Goal: Task Accomplishment & Management: Use online tool/utility

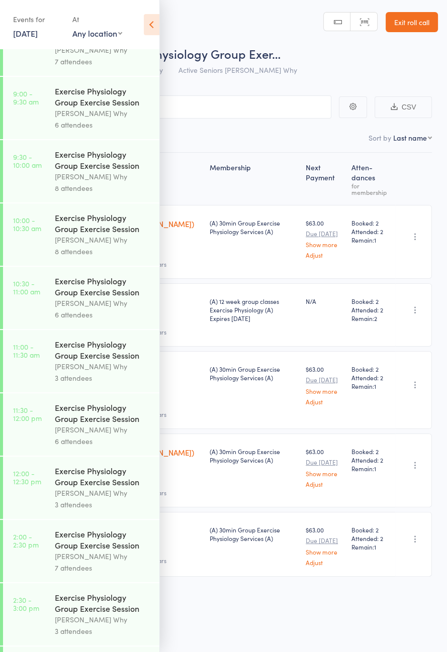
scroll to position [318, 0]
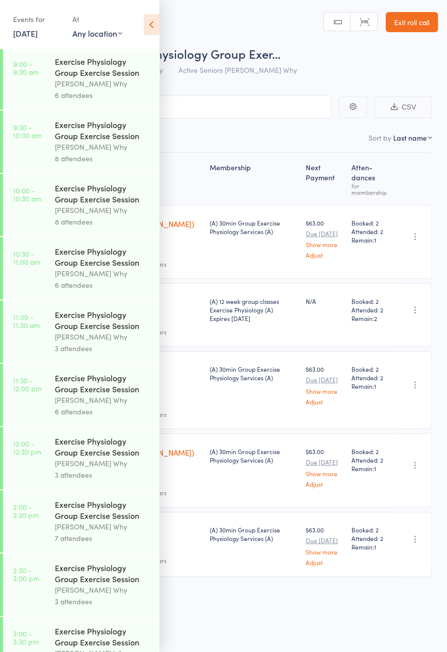
click at [158, 34] on icon at bounding box center [152, 24] width 16 height 21
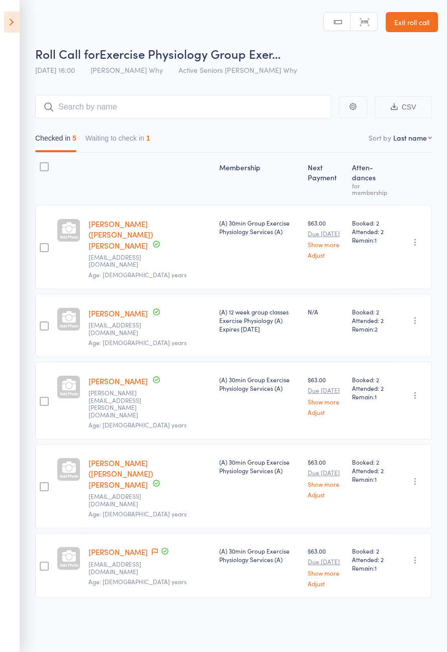
click at [132, 142] on button "Waiting to check in 1" at bounding box center [117, 140] width 65 height 23
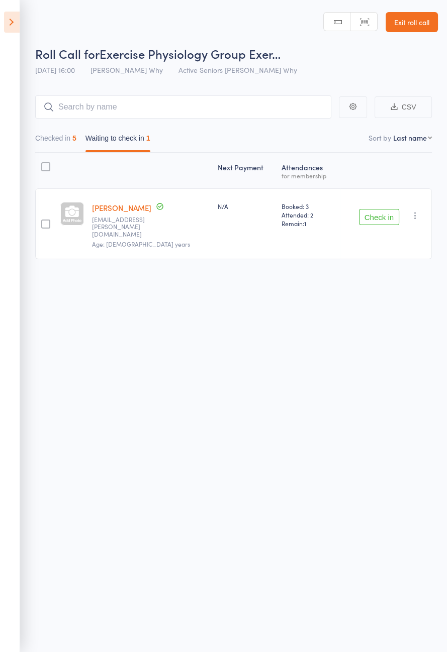
click at [69, 142] on button "Checked in 5" at bounding box center [55, 140] width 41 height 23
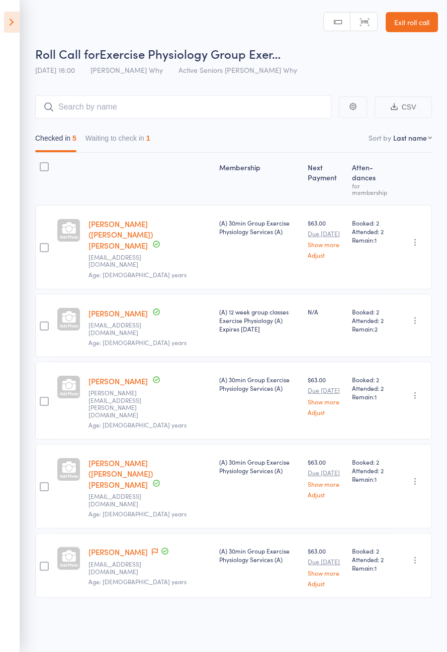
click at [408, 24] on link "Exit roll call" at bounding box center [411, 22] width 52 height 20
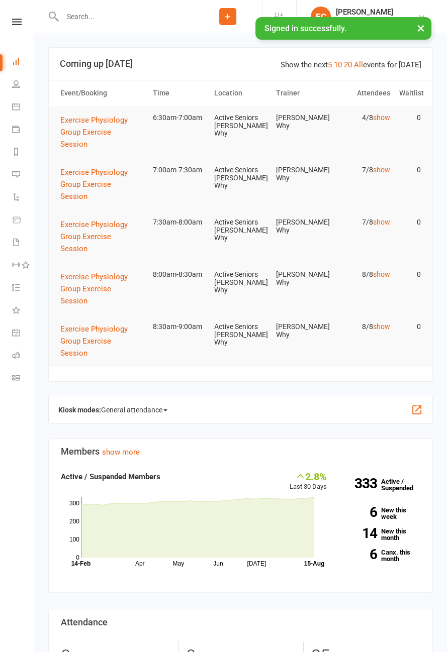
click at [152, 414] on span "General attendance" at bounding box center [134, 410] width 66 height 16
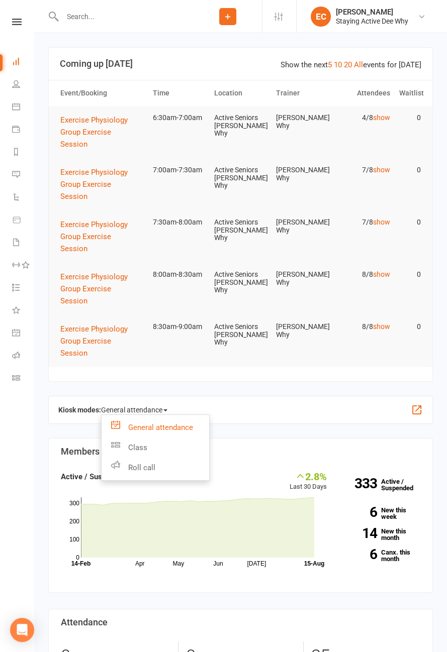
click at [183, 468] on link "Roll call" at bounding box center [154, 468] width 107 height 20
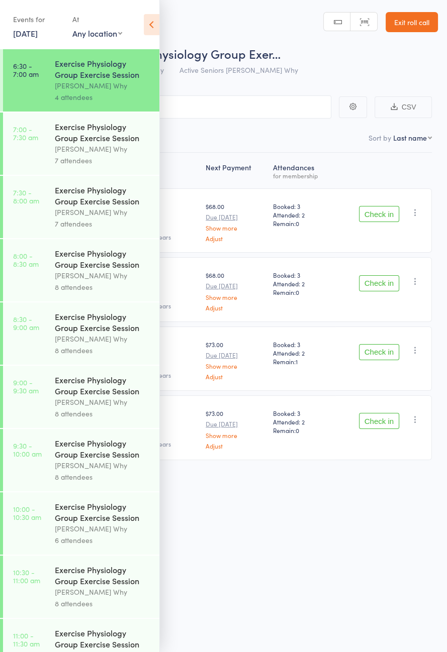
click at [148, 32] on icon at bounding box center [152, 24] width 16 height 21
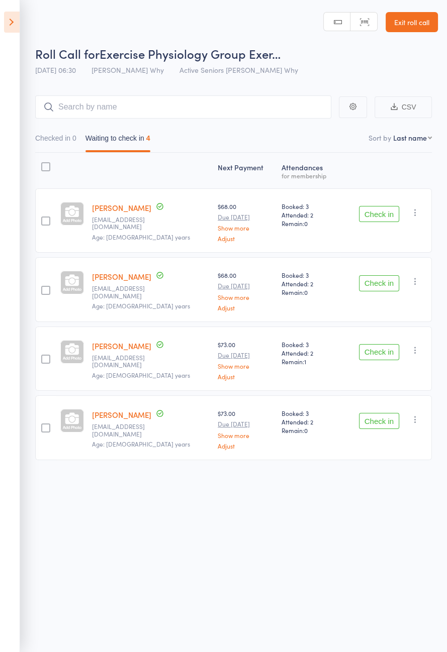
click at [382, 215] on button "Check in" at bounding box center [379, 214] width 40 height 16
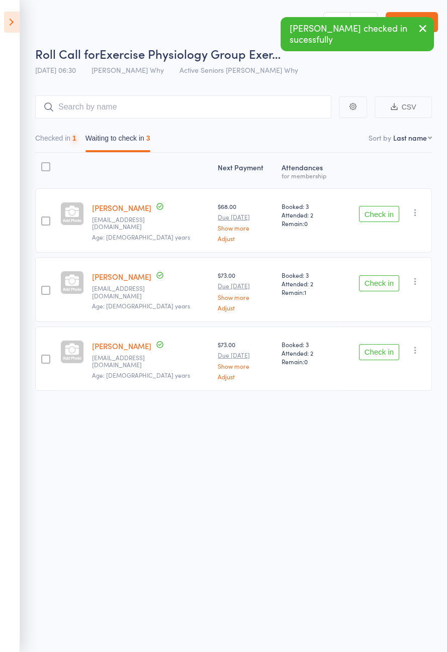
click at [384, 216] on button "Check in" at bounding box center [379, 214] width 40 height 16
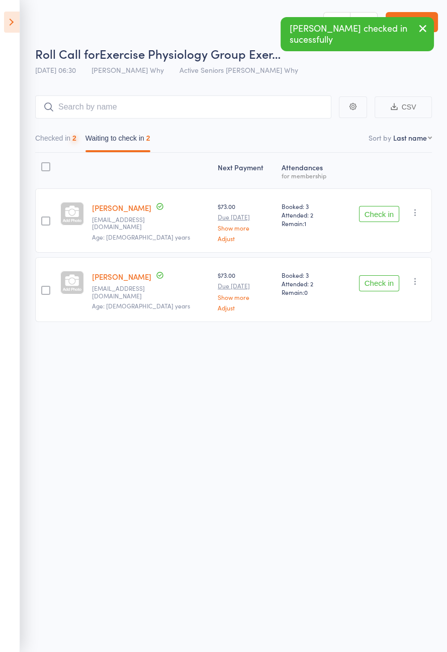
click at [381, 217] on button "Check in" at bounding box center [379, 214] width 40 height 16
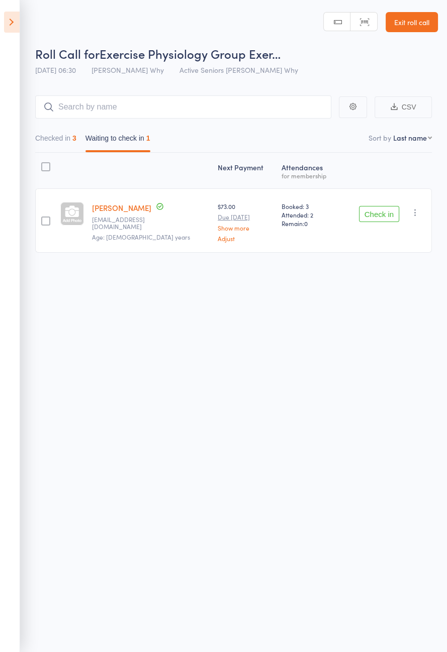
click at [61, 142] on button "Checked in 3" at bounding box center [55, 140] width 41 height 23
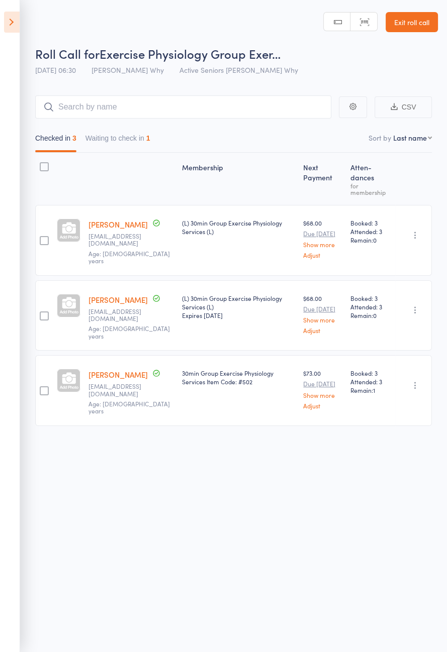
click at [100, 219] on link "Laurie Carter" at bounding box center [117, 224] width 59 height 11
click at [136, 141] on button "Waiting to check in 1" at bounding box center [117, 140] width 65 height 23
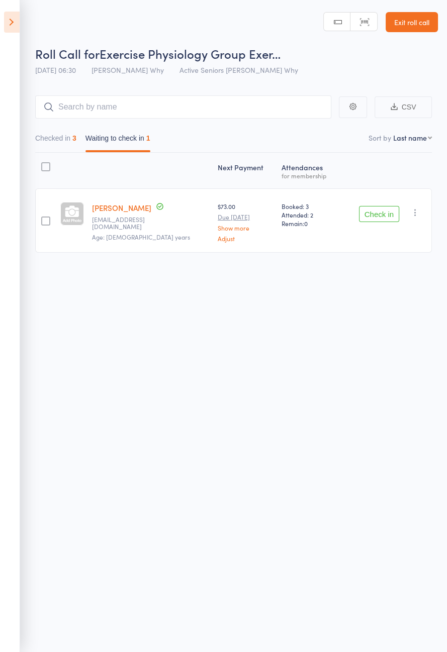
click at [375, 215] on button "Check in" at bounding box center [379, 214] width 40 height 16
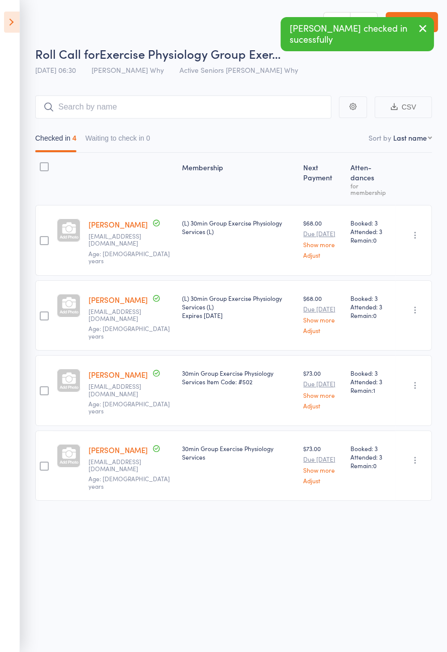
click at [14, 25] on icon at bounding box center [12, 22] width 16 height 21
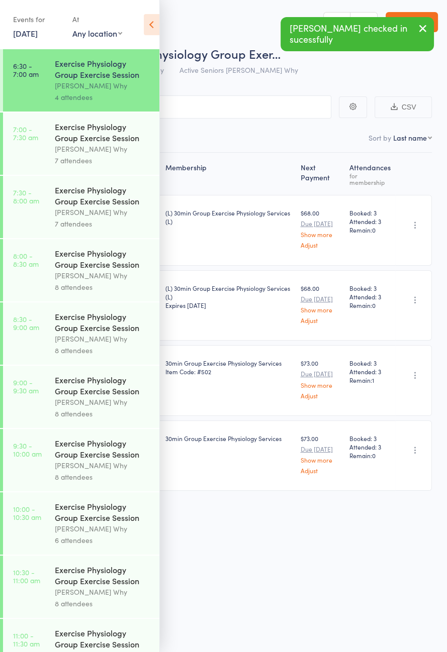
click at [106, 147] on div "[PERSON_NAME] Why" at bounding box center [103, 149] width 96 height 12
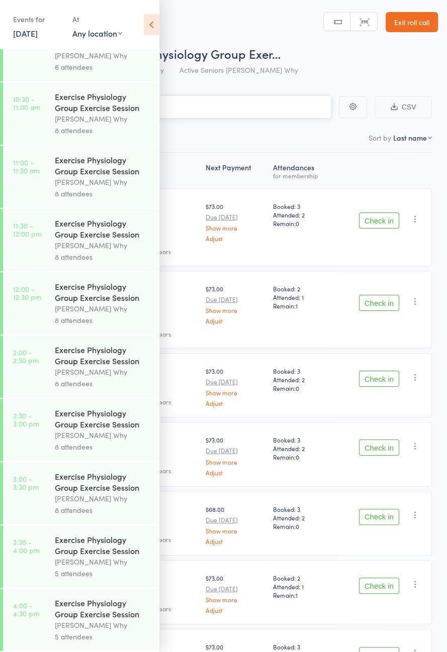
scroll to position [459, 0]
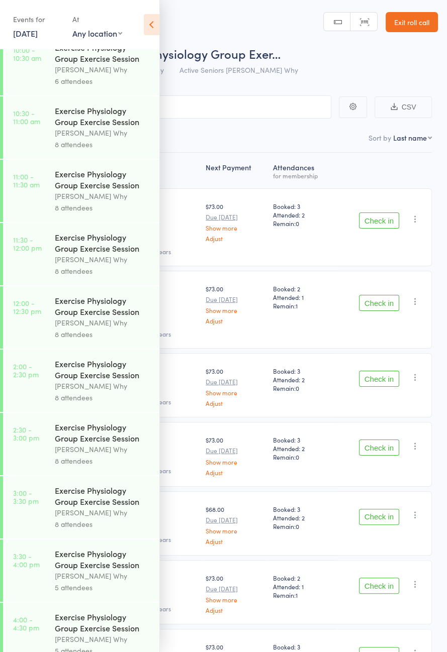
click at [157, 27] on icon at bounding box center [152, 24] width 16 height 21
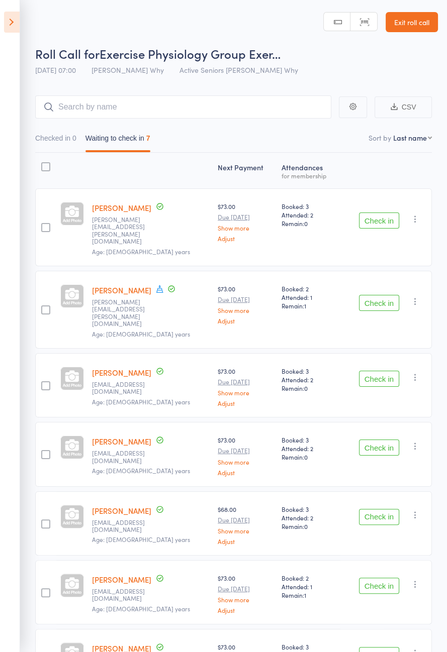
click at [155, 284] on span at bounding box center [159, 289] width 9 height 11
click at [159, 310] on div "Barry Barnes Member has a birthday this week: August 11th dianne.barnes@ymail.c…" at bounding box center [151, 310] width 126 height 78
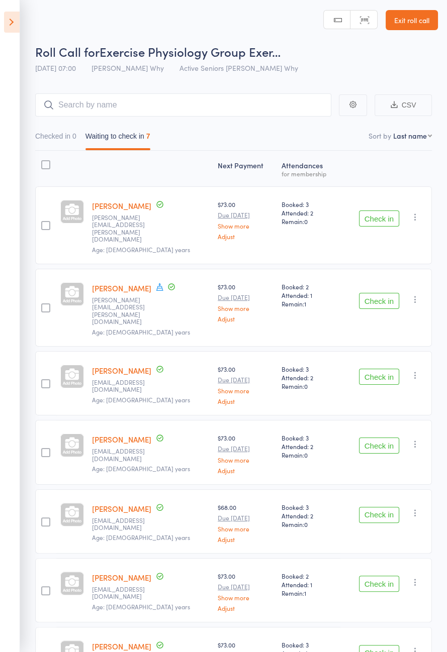
click at [382, 369] on button "Check in" at bounding box center [379, 377] width 40 height 16
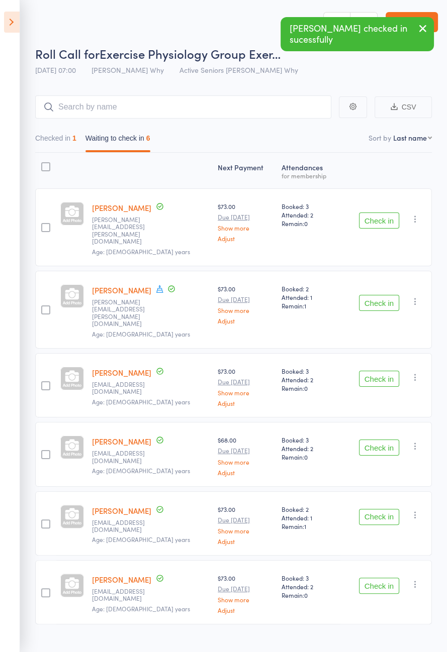
click at [380, 371] on button "Check in" at bounding box center [379, 379] width 40 height 16
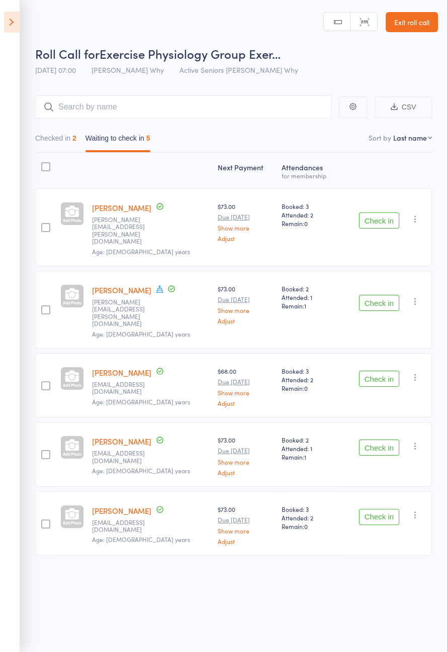
click at [381, 440] on button "Check in" at bounding box center [379, 448] width 40 height 16
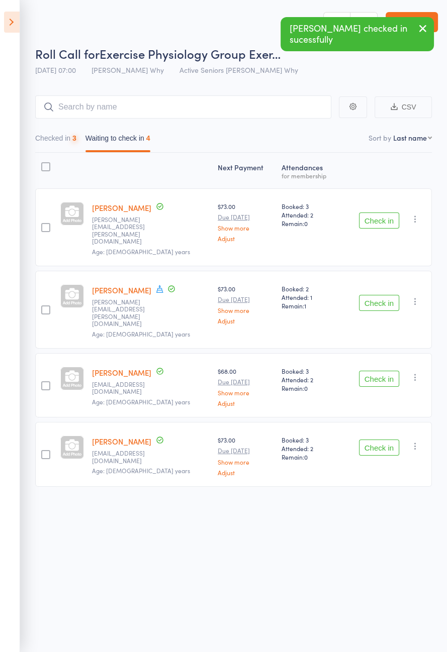
click at [382, 440] on button "Check in" at bounding box center [379, 448] width 40 height 16
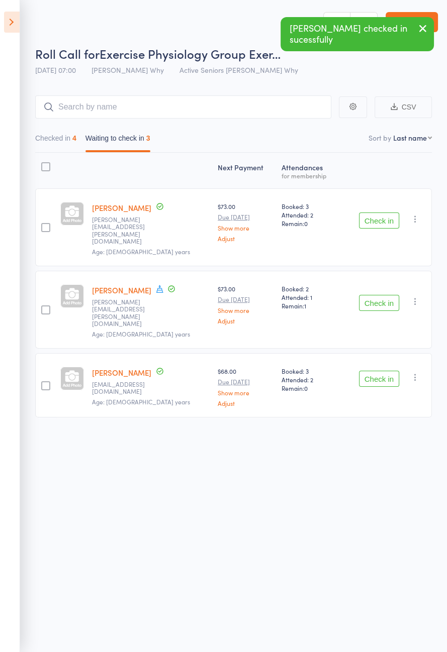
click at [380, 371] on button "Check in" at bounding box center [379, 379] width 40 height 16
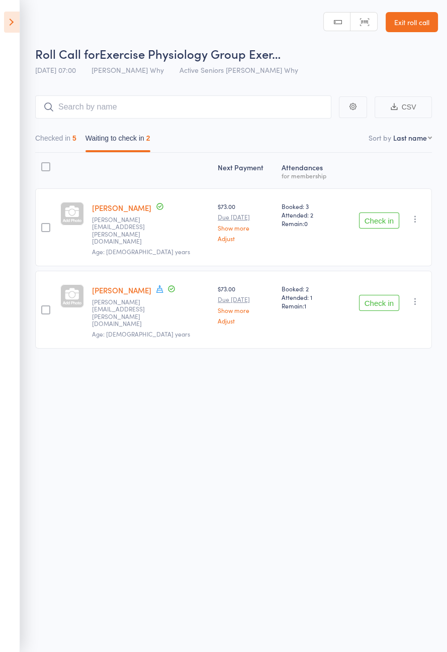
click at [379, 295] on button "Check in" at bounding box center [379, 303] width 40 height 16
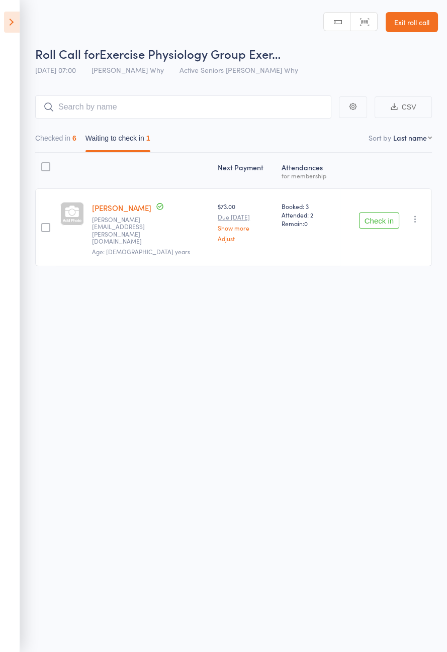
click at [377, 215] on button "Check in" at bounding box center [379, 220] width 40 height 16
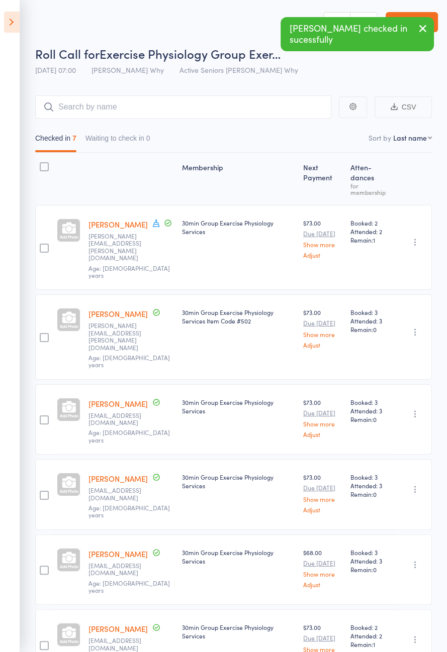
scroll to position [11, 0]
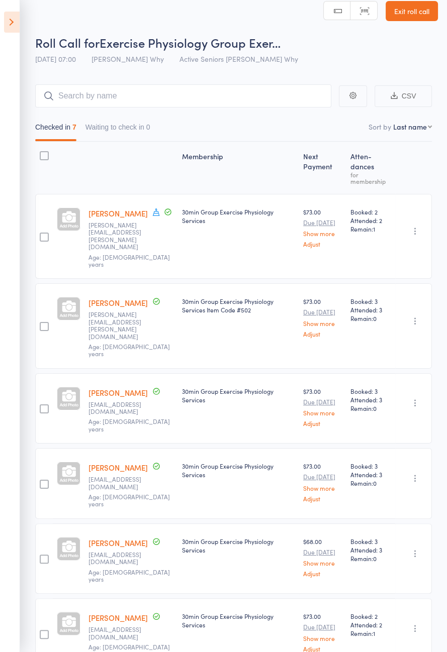
click at [11, 20] on icon at bounding box center [12, 22] width 16 height 21
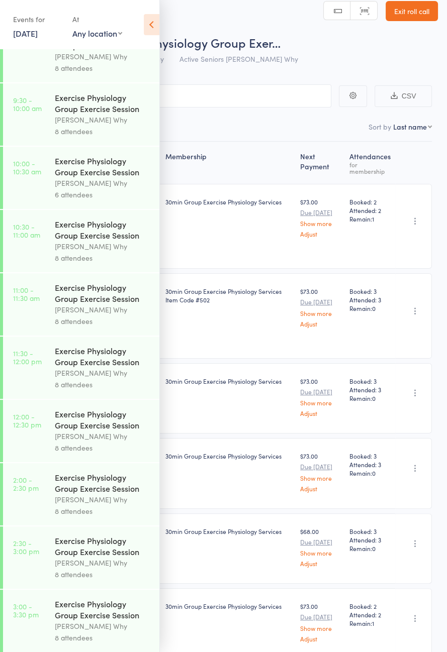
scroll to position [0, 0]
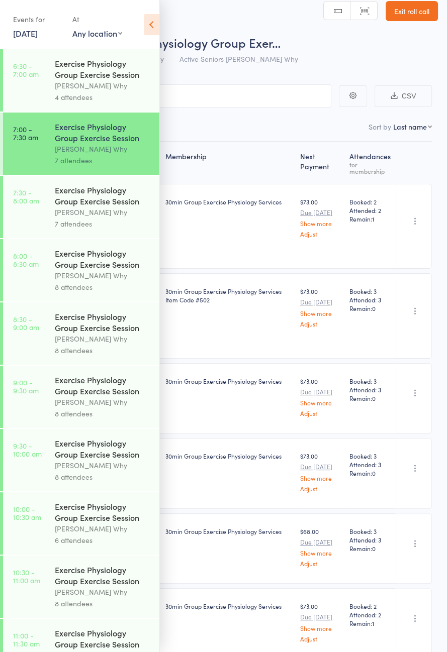
click at [96, 215] on div "[PERSON_NAME] Why" at bounding box center [103, 212] width 96 height 12
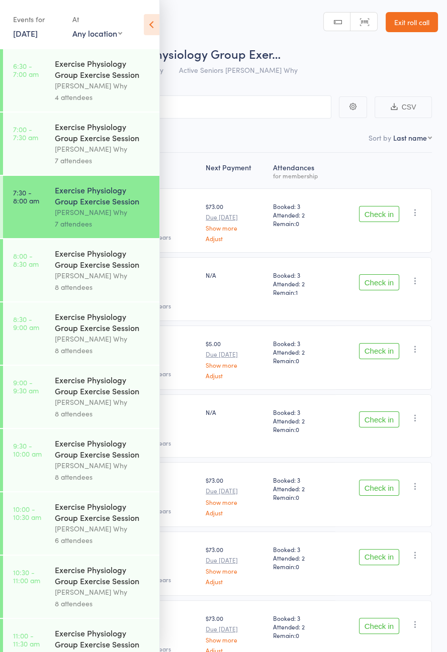
click at [148, 30] on icon at bounding box center [152, 24] width 16 height 21
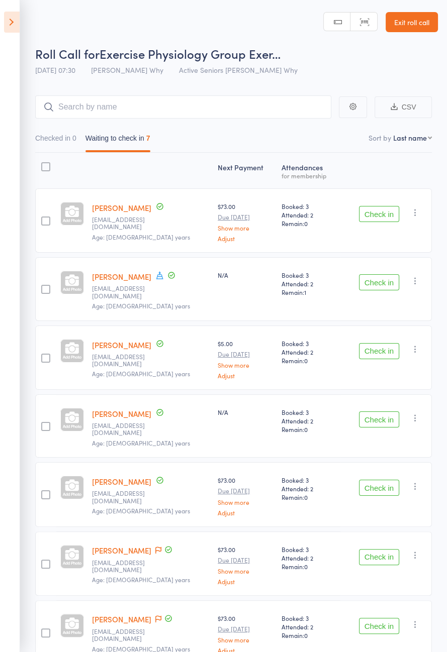
click at [158, 279] on span at bounding box center [159, 276] width 9 height 11
click at [253, 651] on div "Next Payment Atten­dances for membership Graeme Collins graeme.pon@gmail.com Ag…" at bounding box center [233, 431] width 396 height 557
click at [155, 615] on icon at bounding box center [158, 618] width 6 height 7
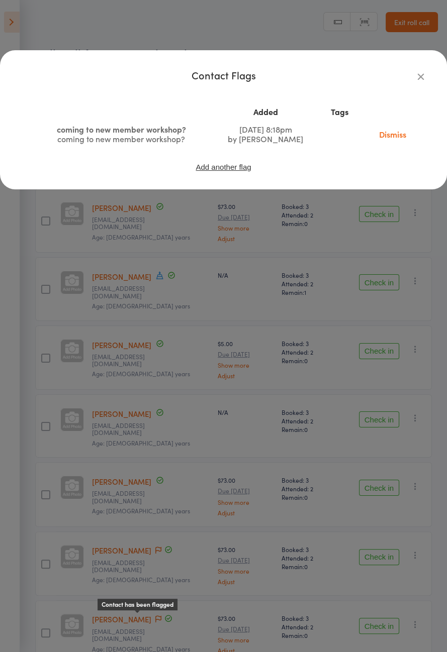
click at [421, 75] on icon "button" at bounding box center [420, 76] width 11 height 11
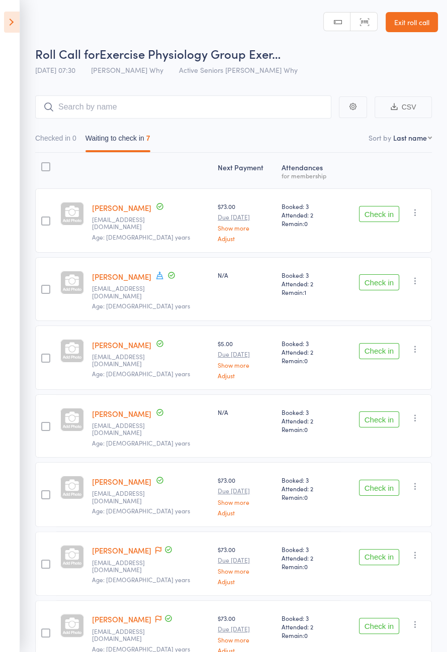
click at [119, 210] on link "[PERSON_NAME]" at bounding box center [121, 207] width 59 height 11
click at [139, 209] on link "[PERSON_NAME]" at bounding box center [121, 207] width 59 height 11
click at [379, 274] on button "Check in" at bounding box center [379, 282] width 40 height 16
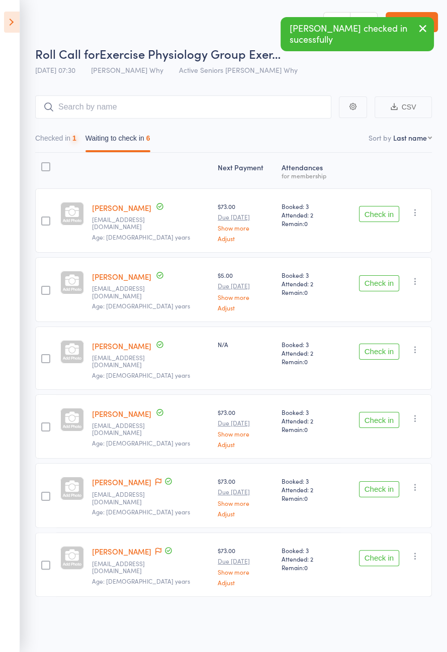
click at [383, 212] on button "Check in" at bounding box center [379, 214] width 40 height 16
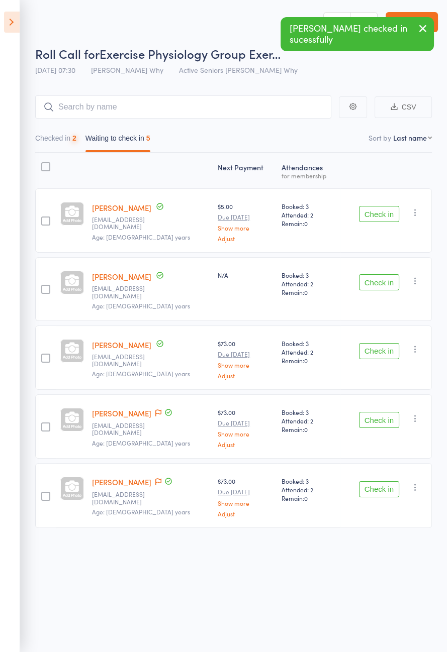
click at [386, 216] on button "Check in" at bounding box center [379, 214] width 40 height 16
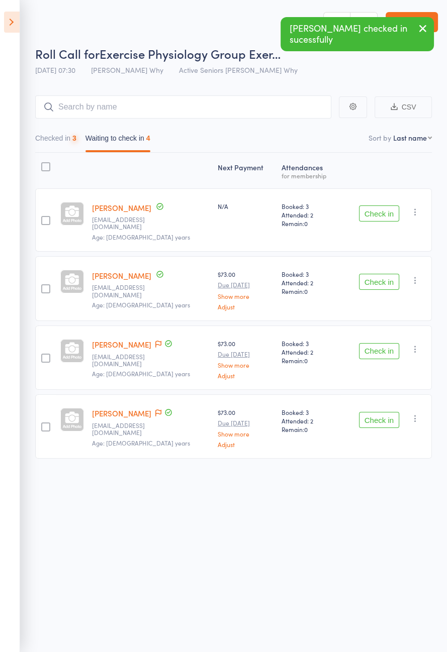
click at [388, 212] on button "Check in" at bounding box center [379, 213] width 40 height 16
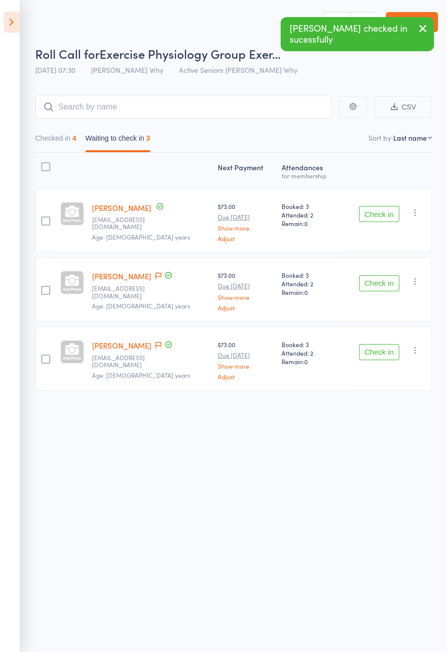
click at [385, 215] on button "Check in" at bounding box center [379, 214] width 40 height 16
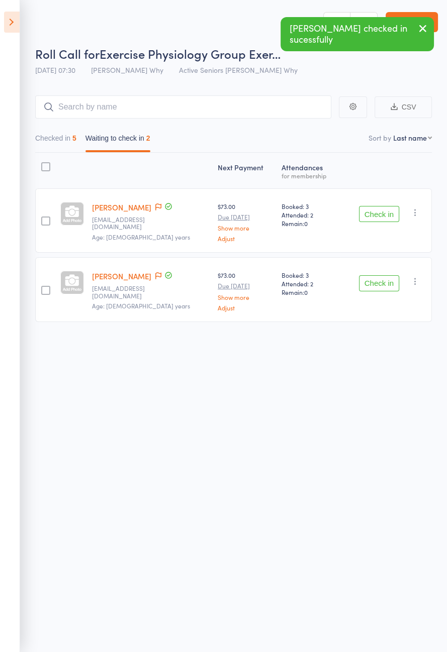
click at [387, 284] on button "Check in" at bounding box center [379, 283] width 40 height 16
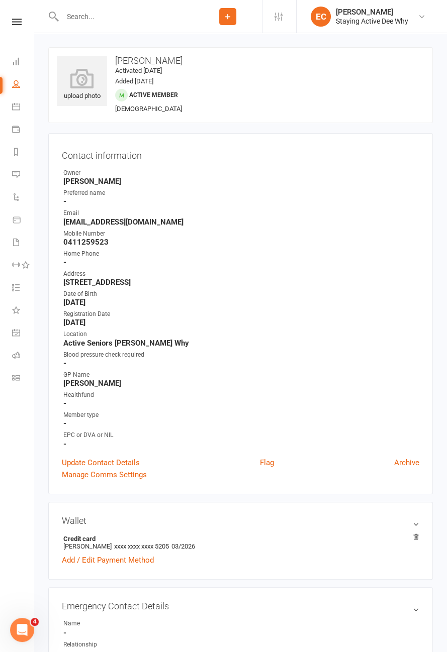
click at [269, 463] on link "Flag" at bounding box center [267, 463] width 14 height 12
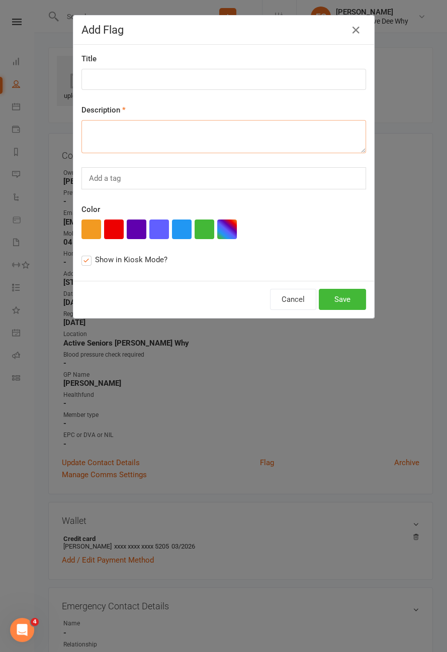
click at [245, 129] on textarea at bounding box center [223, 136] width 284 height 33
click at [286, 134] on textarea "Giving most arm exercises a rest of a while as shoulder is n9t getting better" at bounding box center [223, 136] width 284 height 33
click at [347, 135] on textarea "Giving most arm exercises a rest of a while as shoulder is not getting better" at bounding box center [223, 136] width 284 height 33
type textarea "Giving most arm exercises a rest of a while as shoulder is not getting better"
click at [349, 301] on button "Save" at bounding box center [341, 299] width 47 height 21
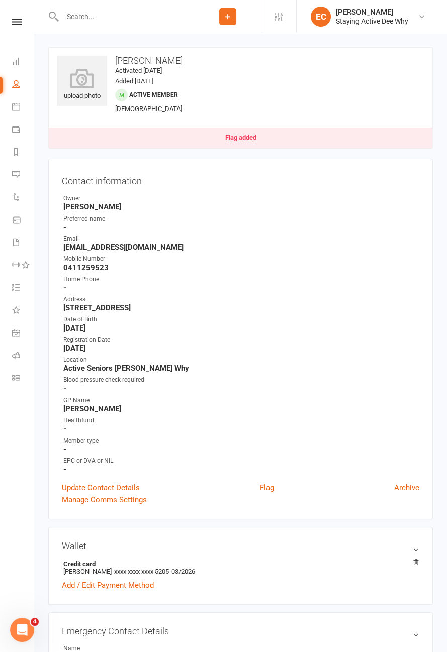
click at [250, 143] on link "Flag added" at bounding box center [240, 138] width 383 height 21
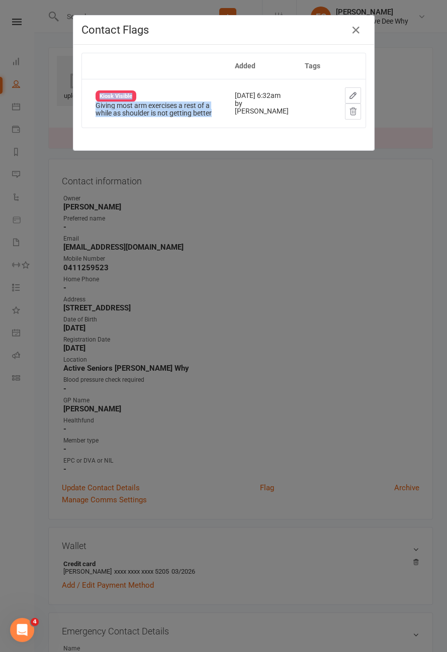
copy tr "Kiosk Visible Giving most arm exercises a rest of a while as shoulder is not ge…"
click at [305, 199] on div "Contact Flags Added Tags Kiosk Visible Giving most arm exercises a rest of a wh…" at bounding box center [223, 326] width 447 height 652
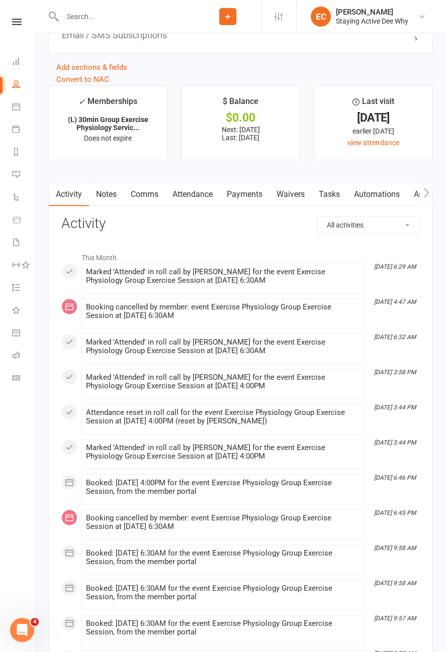
click at [107, 195] on link "Notes" at bounding box center [106, 194] width 35 height 23
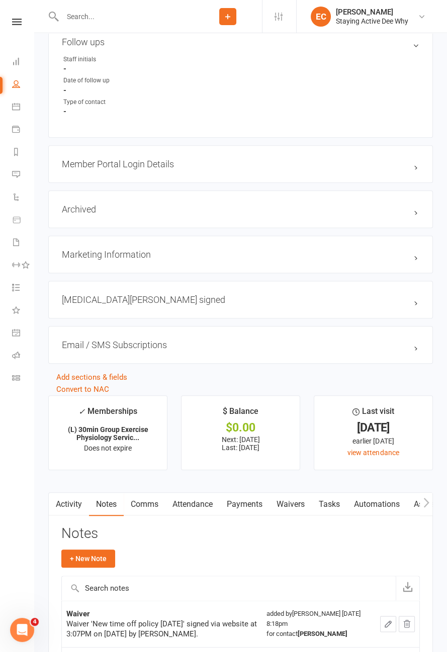
scroll to position [1243, 0]
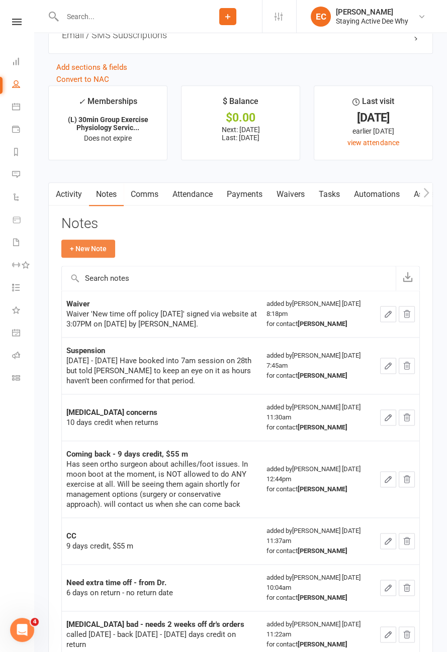
click at [99, 251] on button "+ New Note" at bounding box center [88, 249] width 54 height 18
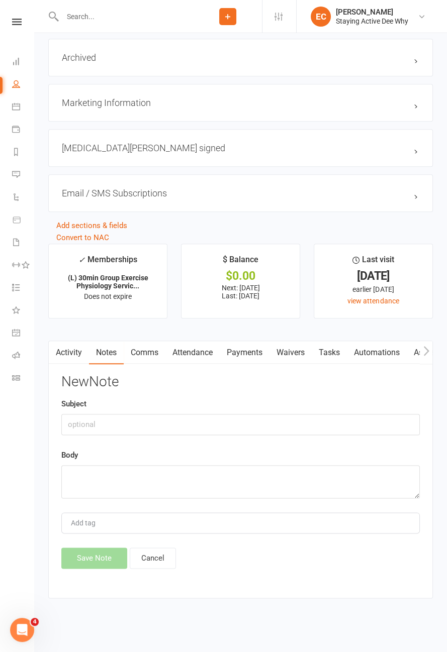
scroll to position [1027, 0]
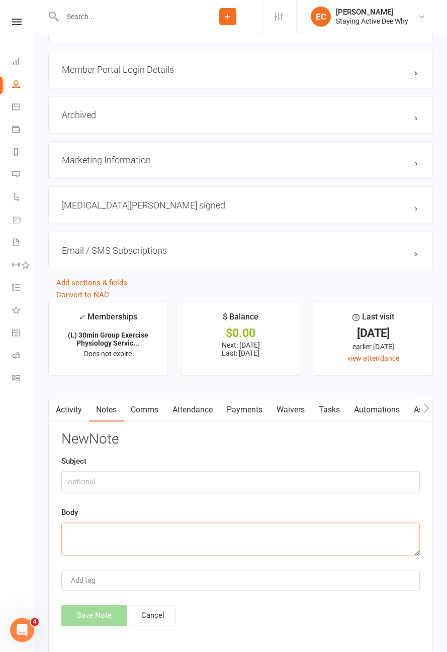
click at [126, 529] on textarea at bounding box center [240, 538] width 358 height 33
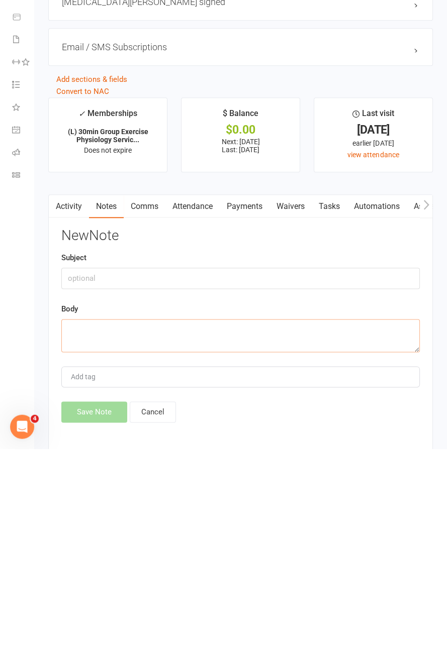
click at [122, 530] on textarea at bounding box center [240, 538] width 358 height 33
click at [100, 532] on textarea at bounding box center [240, 538] width 358 height 33
click at [94, 531] on textarea at bounding box center [240, 538] width 358 height 33
click at [113, 533] on textarea at bounding box center [240, 538] width 358 height 33
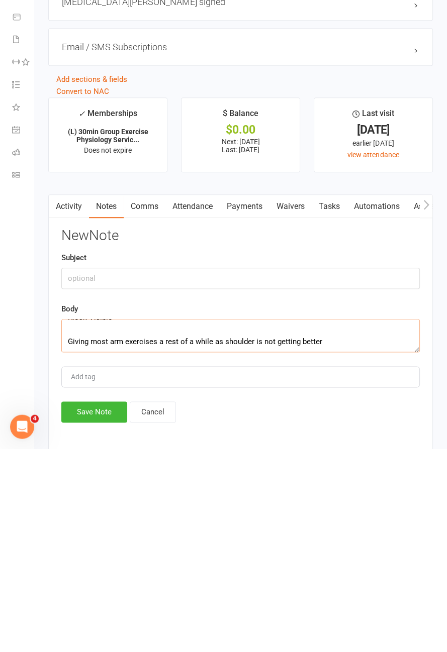
scroll to position [121, 0]
click at [70, 542] on textarea "0" style="box-sizing: border-box; outline: 0px; box-shadow: none; background: w…" at bounding box center [240, 538] width 358 height 33
click at [367, 530] on textarea "Giving most arm exercises a rest of a while as shoulder is not getting better" at bounding box center [240, 538] width 358 height 33
type textarea "Giving most arm exercises a rest of a while as shoulder is not getting better."
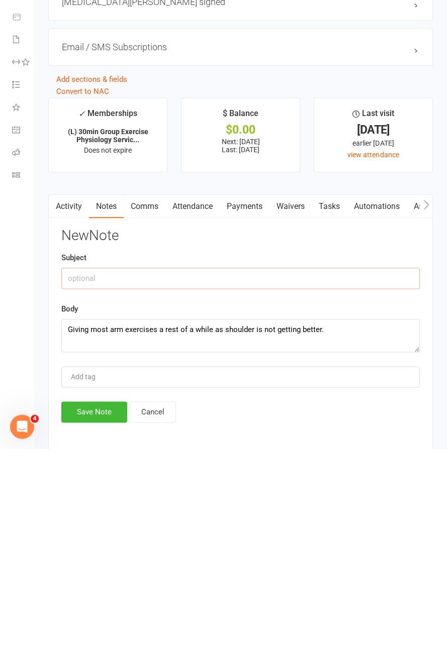
click at [189, 476] on input "text" at bounding box center [240, 481] width 358 height 21
type input "Shoulder pain"
click at [349, 532] on textarea "Giving most arm exercises a rest of a while as shoulder is not getting better." at bounding box center [240, 538] width 358 height 33
click at [94, 611] on button "Save Note" at bounding box center [94, 615] width 66 height 21
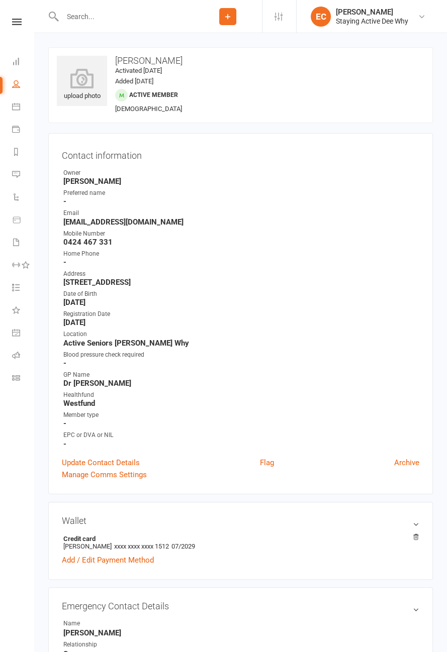
click at [16, 20] on icon at bounding box center [17, 22] width 10 height 7
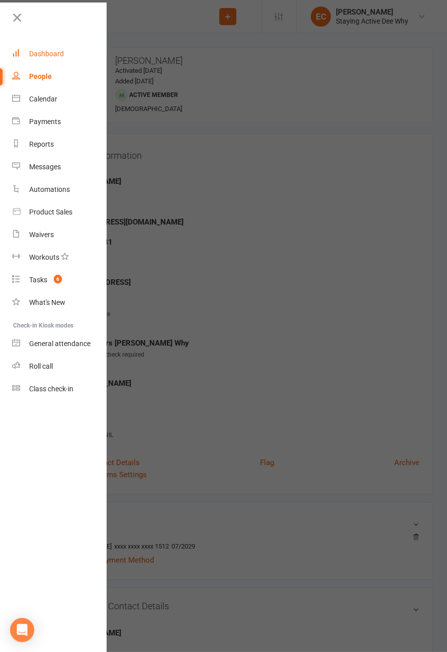
click at [46, 57] on div "Dashboard" at bounding box center [46, 54] width 35 height 8
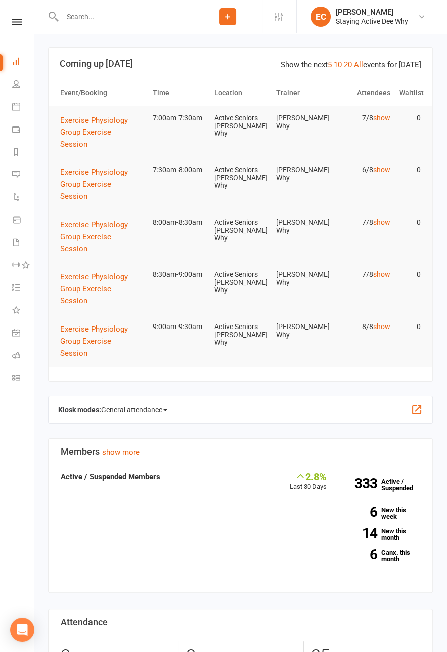
click at [16, 23] on icon at bounding box center [17, 22] width 10 height 7
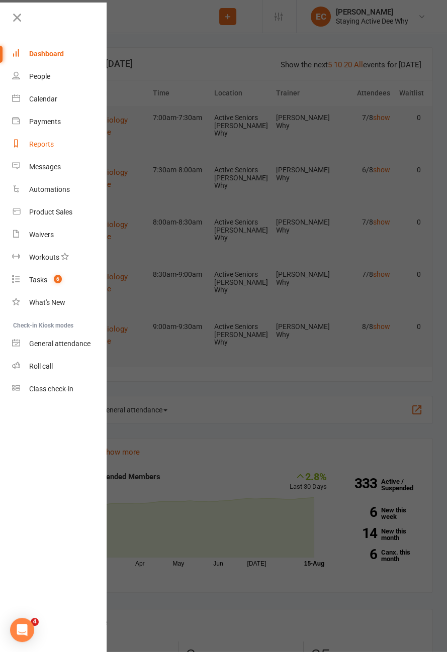
click at [43, 148] on link "Reports" at bounding box center [59, 144] width 95 height 23
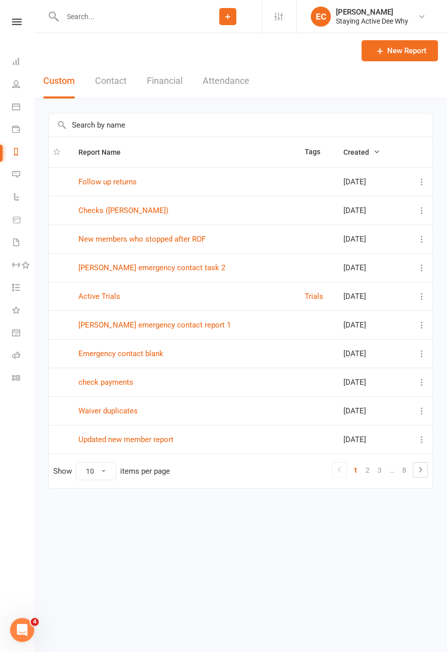
click at [106, 127] on input "text" at bounding box center [240, 125] width 383 height 23
click at [88, 130] on input "text" at bounding box center [240, 125] width 383 height 23
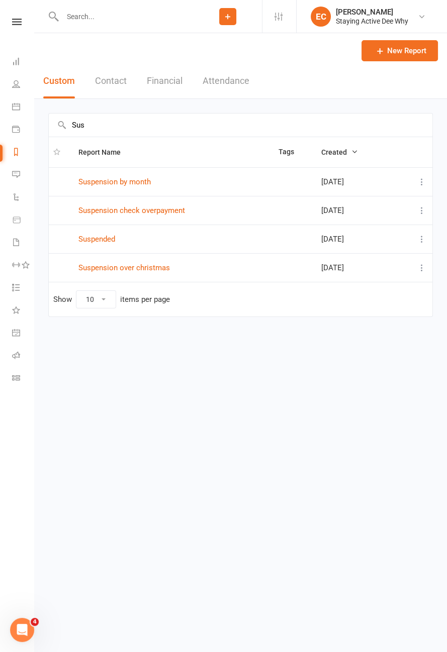
type input "Sus"
click at [100, 240] on link "Suspended" at bounding box center [96, 239] width 37 height 9
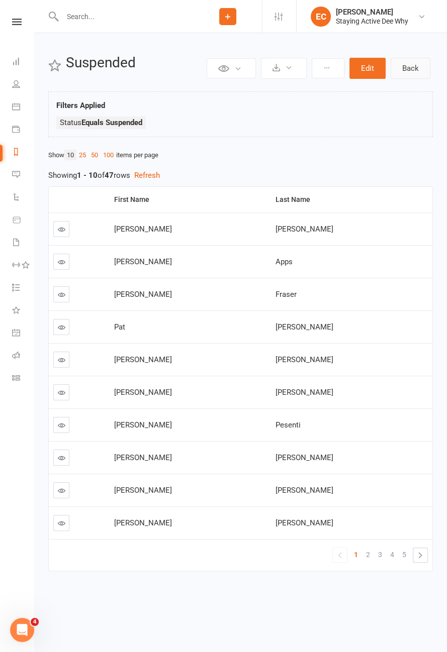
click at [409, 70] on link "Back" at bounding box center [410, 68] width 40 height 21
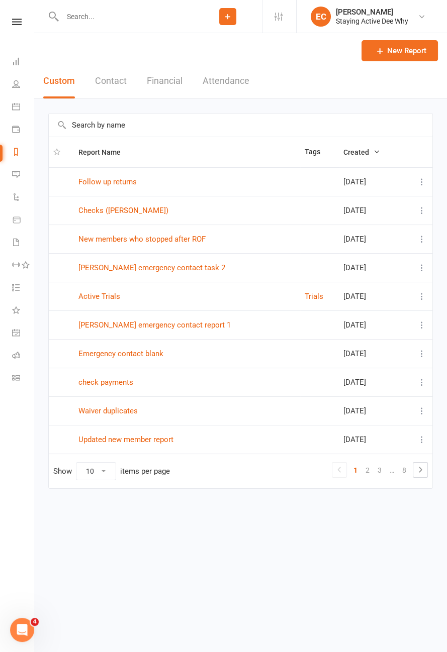
click at [88, 128] on input "text" at bounding box center [240, 125] width 383 height 23
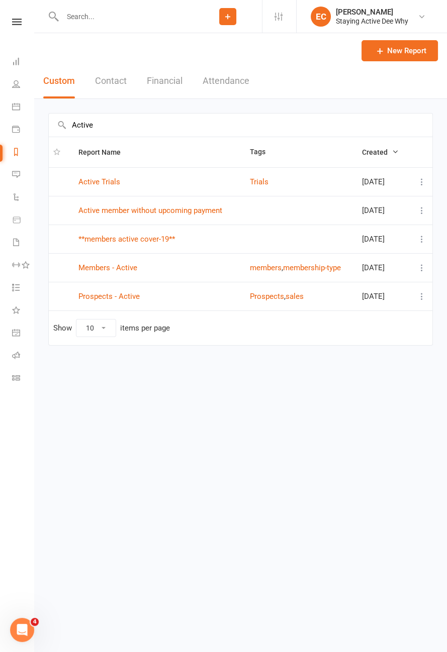
type input "Active"
click at [109, 269] on link "Members - Active" at bounding box center [107, 267] width 59 height 9
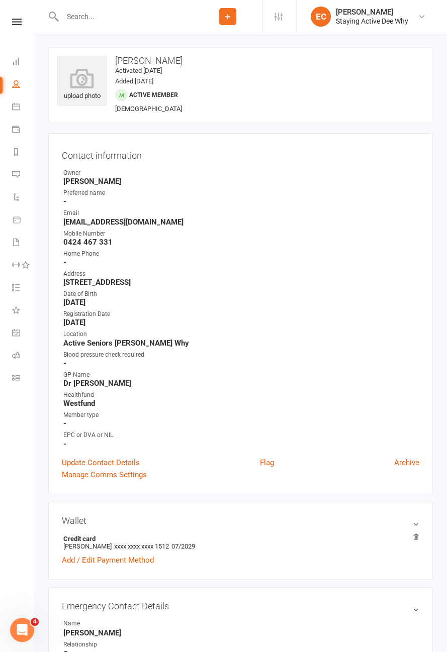
click at [20, 24] on icon at bounding box center [17, 22] width 10 height 7
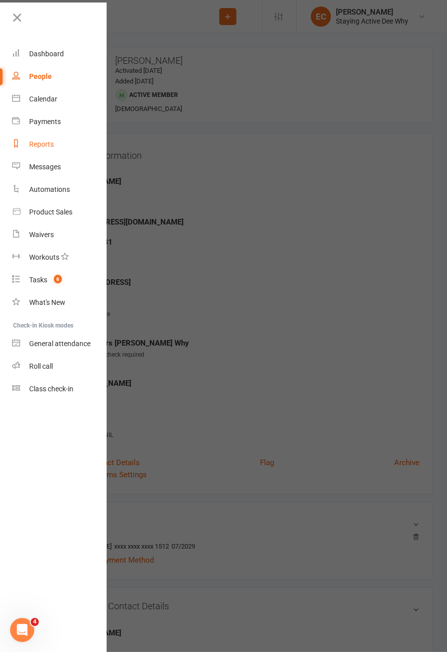
click at [46, 151] on link "Reports" at bounding box center [59, 144] width 95 height 23
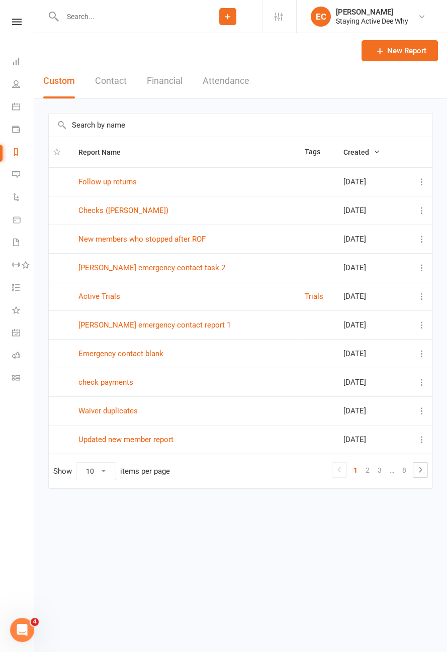
click at [105, 129] on input "text" at bounding box center [240, 125] width 383 height 23
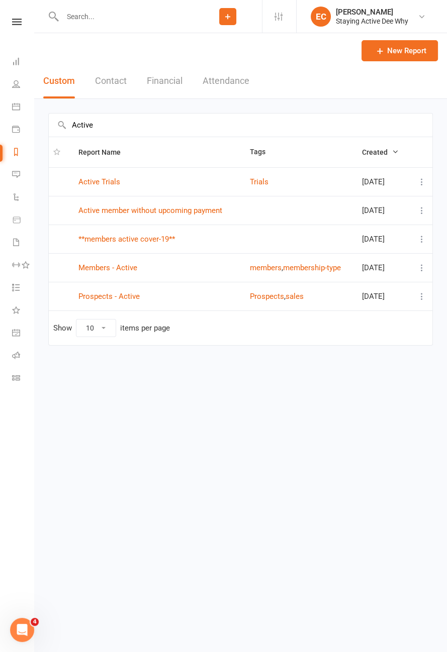
type input "Active"
click at [123, 269] on link "Members - Active" at bounding box center [107, 267] width 59 height 9
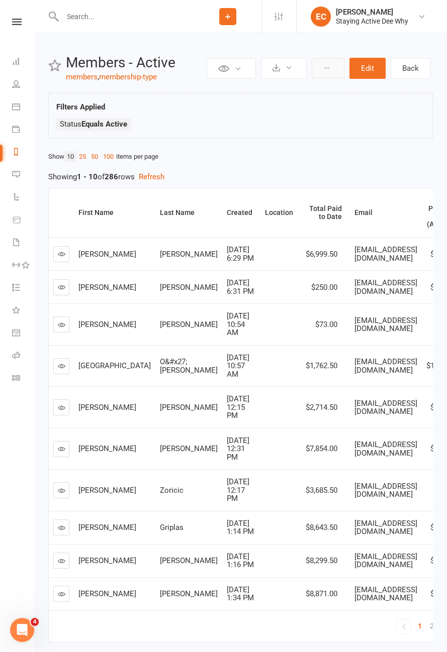
click at [324, 71] on button at bounding box center [327, 68] width 33 height 20
click at [238, 70] on icon at bounding box center [238, 69] width 8 height 8
click at [354, 129] on ul "Status Equals Active" at bounding box center [240, 127] width 368 height 18
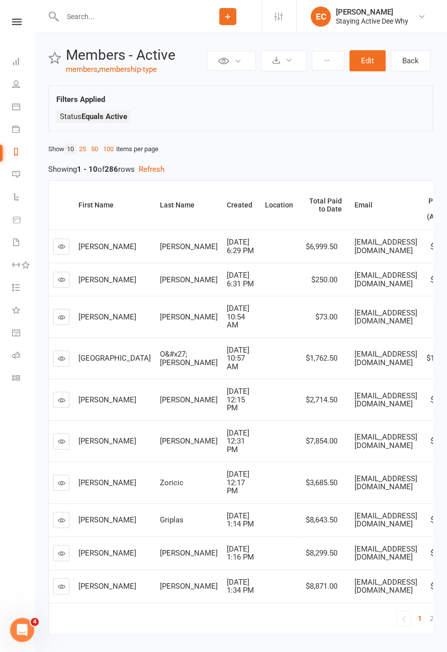
scroll to position [66, 0]
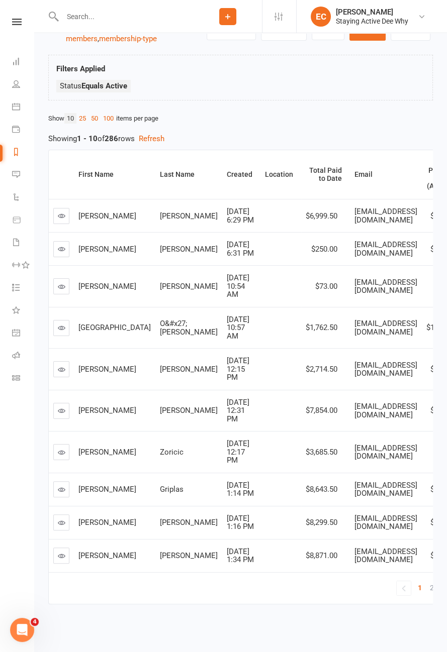
click at [429, 595] on span "2" at bounding box center [431, 588] width 4 height 14
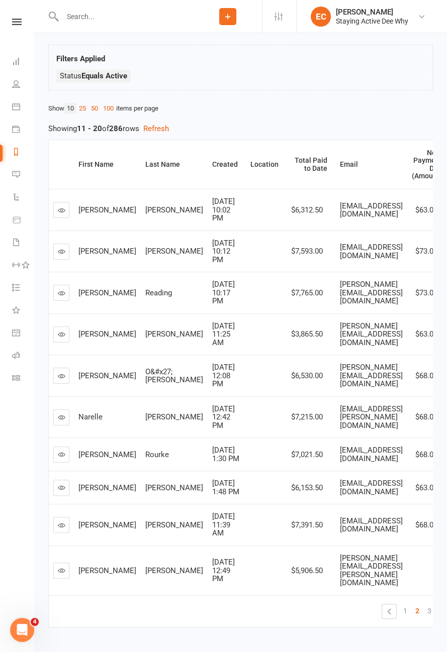
scroll to position [0, 0]
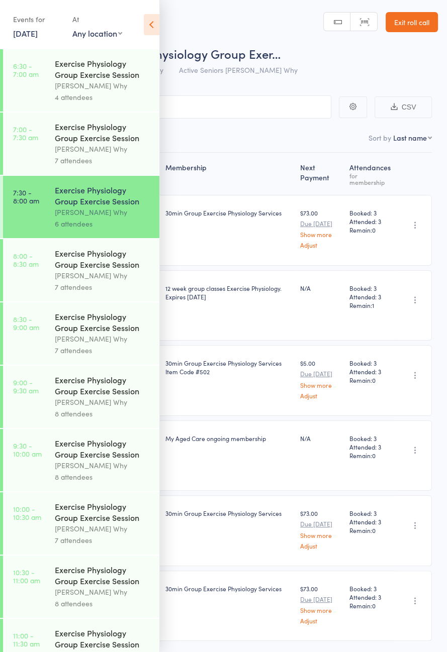
click at [101, 270] on div "Exercise Physiology Group Exercise Session" at bounding box center [103, 259] width 96 height 22
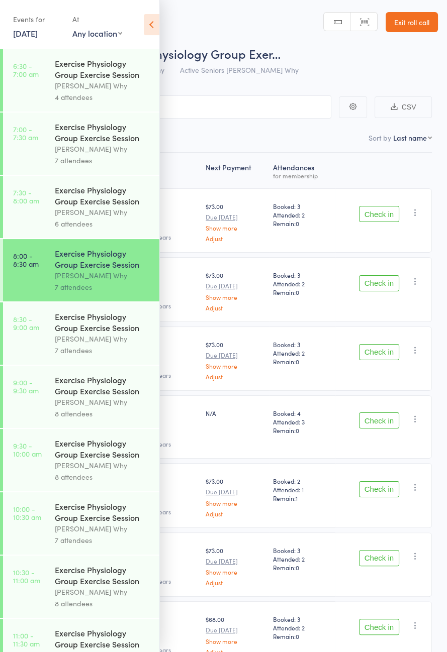
click at [153, 24] on icon at bounding box center [152, 24] width 16 height 21
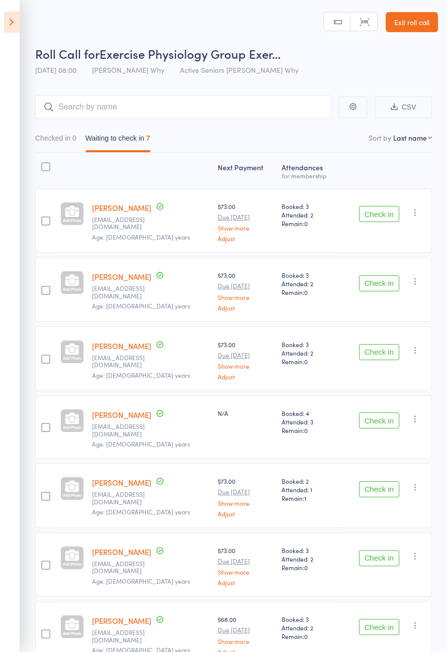
click at [383, 281] on button "Check in" at bounding box center [379, 283] width 40 height 16
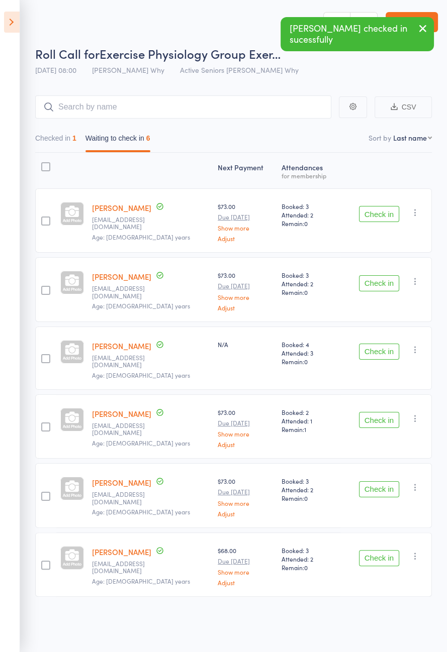
click at [371, 280] on button "Check in" at bounding box center [379, 283] width 40 height 16
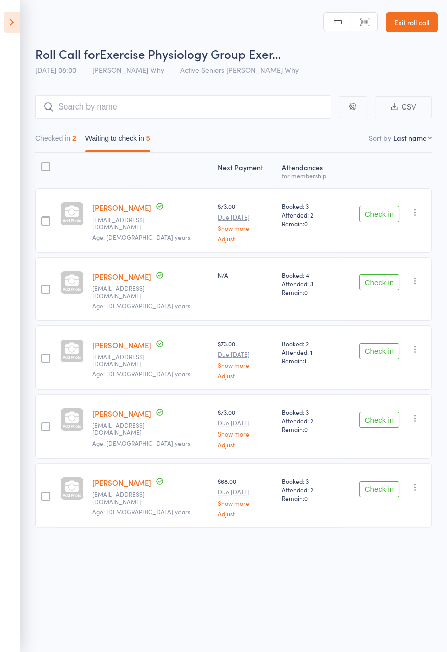
click at [386, 485] on button "Check in" at bounding box center [379, 489] width 40 height 16
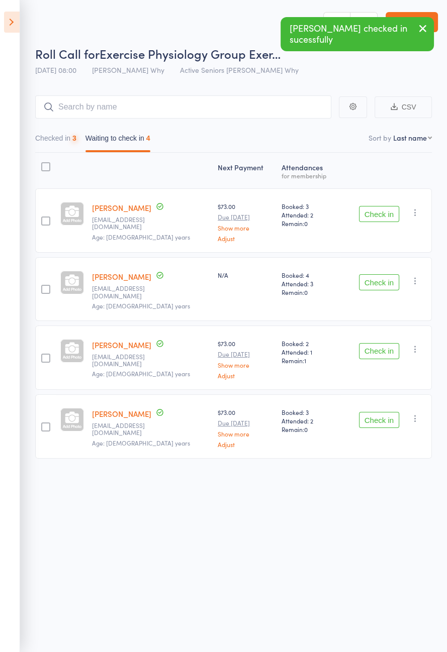
click at [374, 412] on button "Check in" at bounding box center [379, 420] width 40 height 16
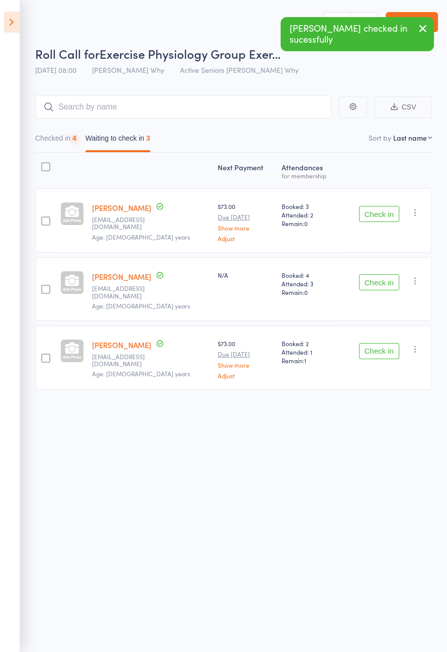
click at [381, 343] on button "Check in" at bounding box center [379, 351] width 40 height 16
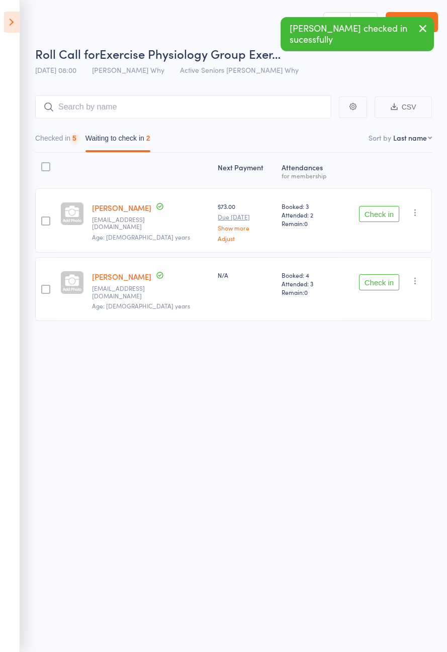
click at [380, 281] on button "Check in" at bounding box center [379, 282] width 40 height 16
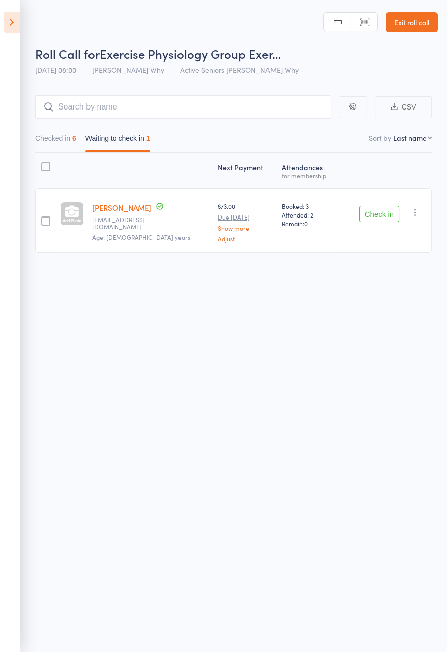
click at [387, 213] on button "Check in" at bounding box center [379, 214] width 40 height 16
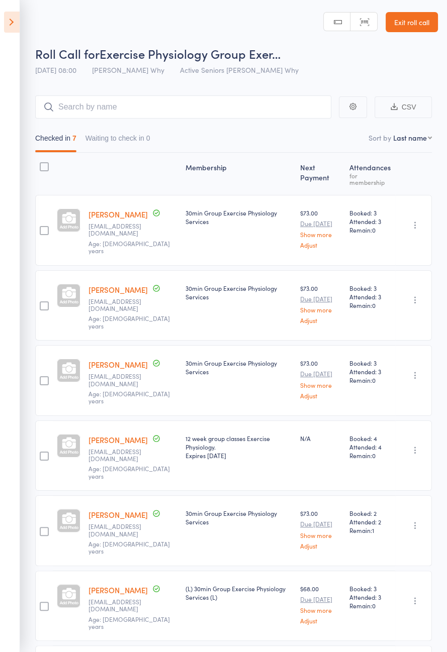
scroll to position [4, 0]
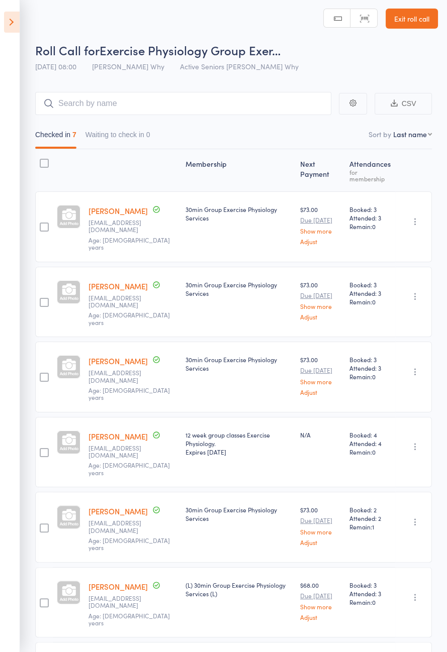
click at [16, 16] on icon at bounding box center [12, 22] width 16 height 21
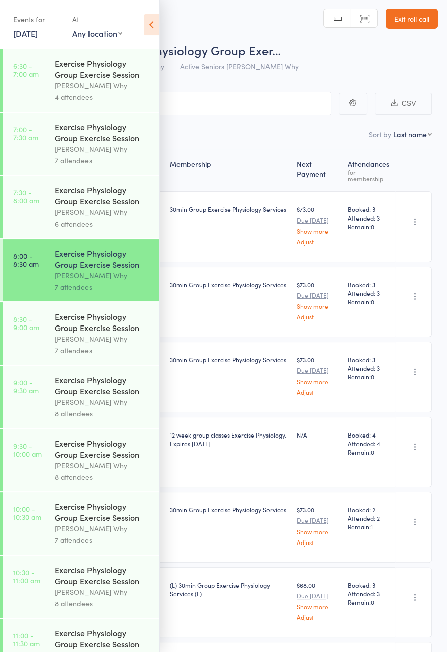
click at [157, 30] on icon at bounding box center [152, 24] width 16 height 21
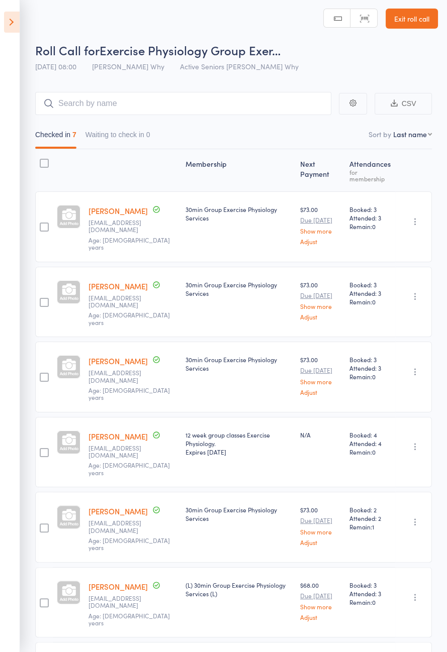
scroll to position [0, 0]
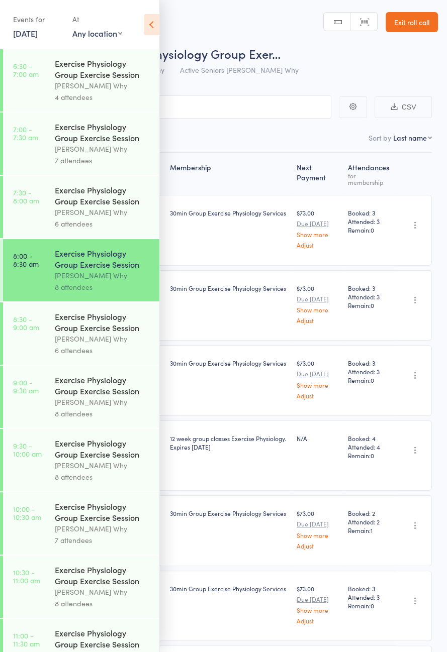
click at [151, 16] on icon at bounding box center [152, 24] width 16 height 21
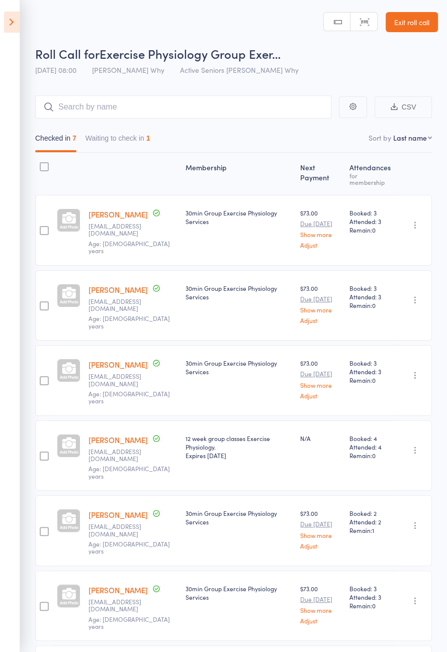
click at [146, 138] on button "Waiting to check in 1" at bounding box center [117, 140] width 65 height 23
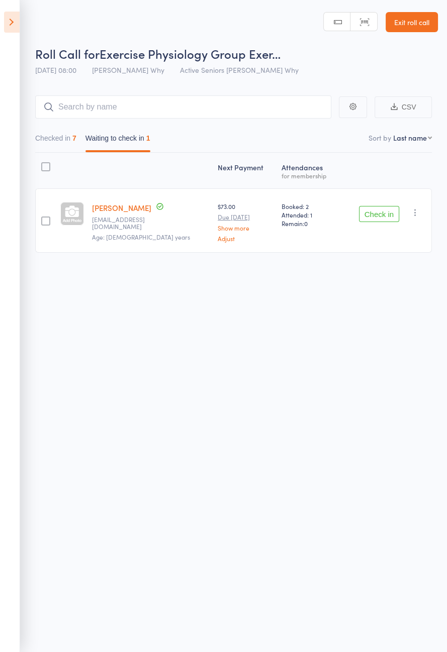
click at [378, 221] on button "Check in" at bounding box center [379, 214] width 40 height 16
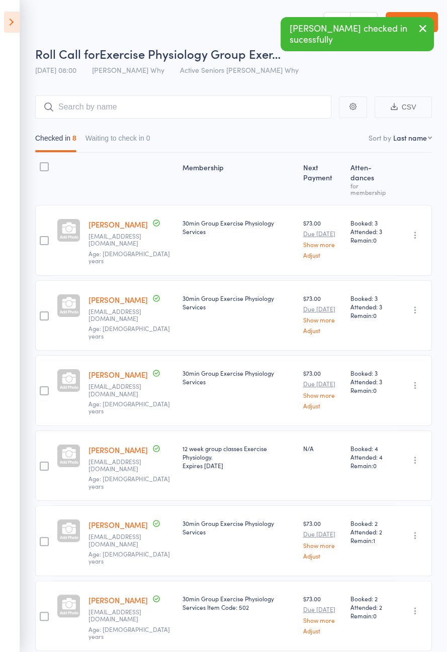
click at [4, 23] on icon at bounding box center [12, 22] width 16 height 21
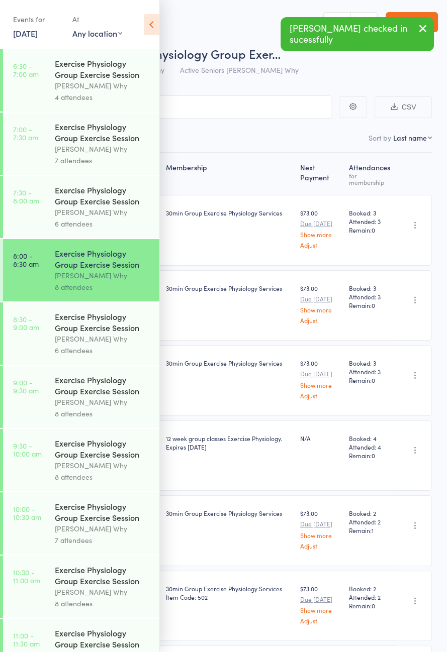
click at [117, 328] on div "Exercise Physiology Group Exercise Session" at bounding box center [103, 322] width 96 height 22
